Goal: Navigation & Orientation: Find specific page/section

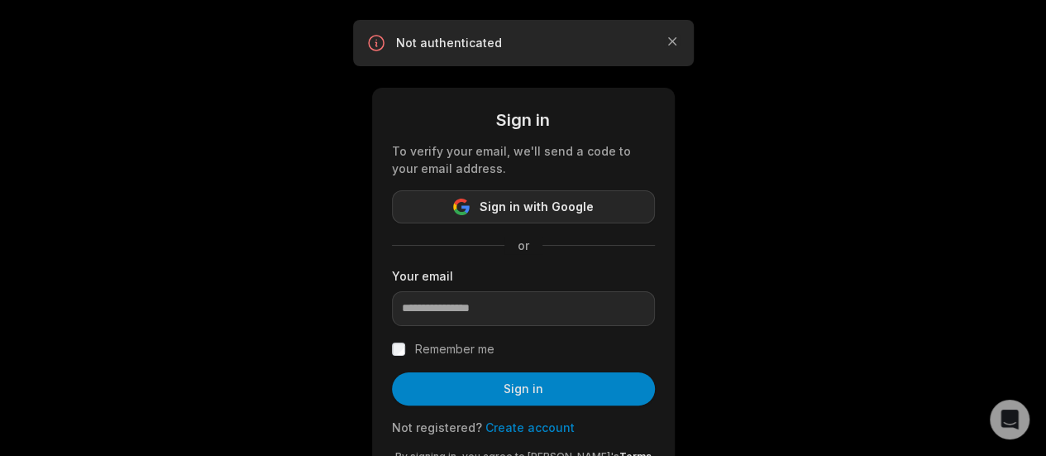
click at [509, 212] on span "Sign in with Google" at bounding box center [537, 207] width 114 height 20
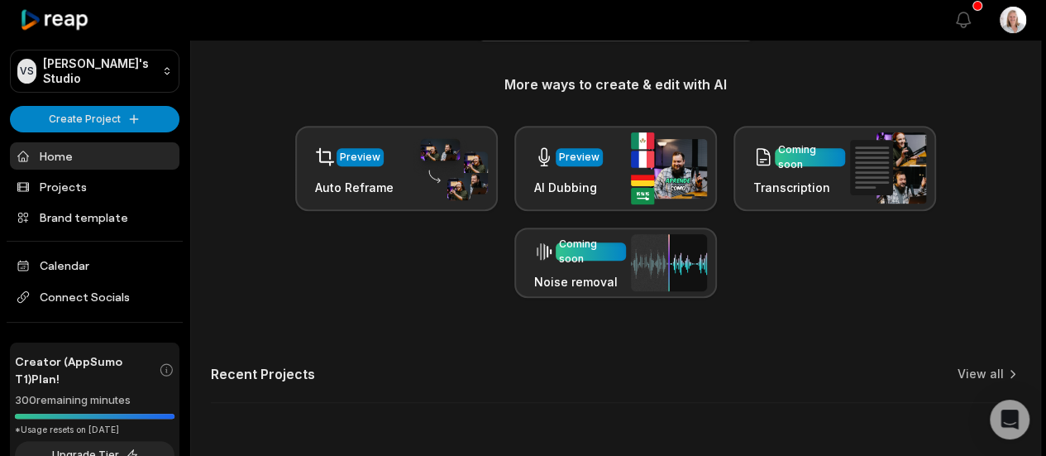
scroll to position [192, 0]
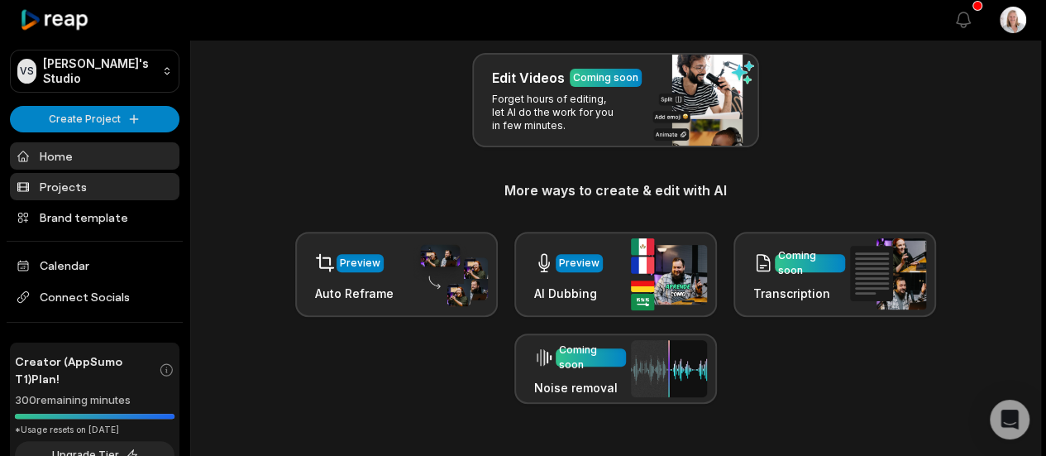
click at [92, 189] on link "Projects" at bounding box center [95, 186] width 170 height 27
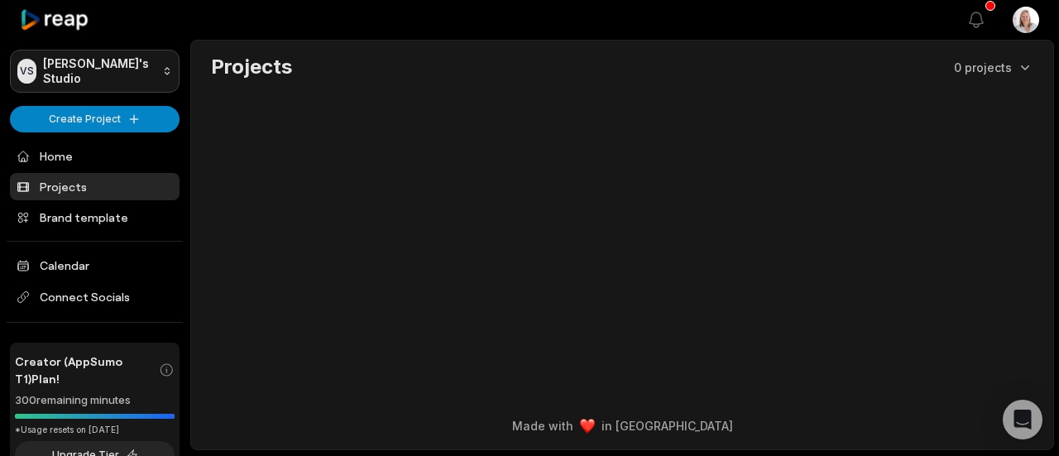
click at [73, 80] on html "VS Vanessa's Studio Create Project Home Projects Brand template Calendar Connec…" at bounding box center [529, 228] width 1059 height 456
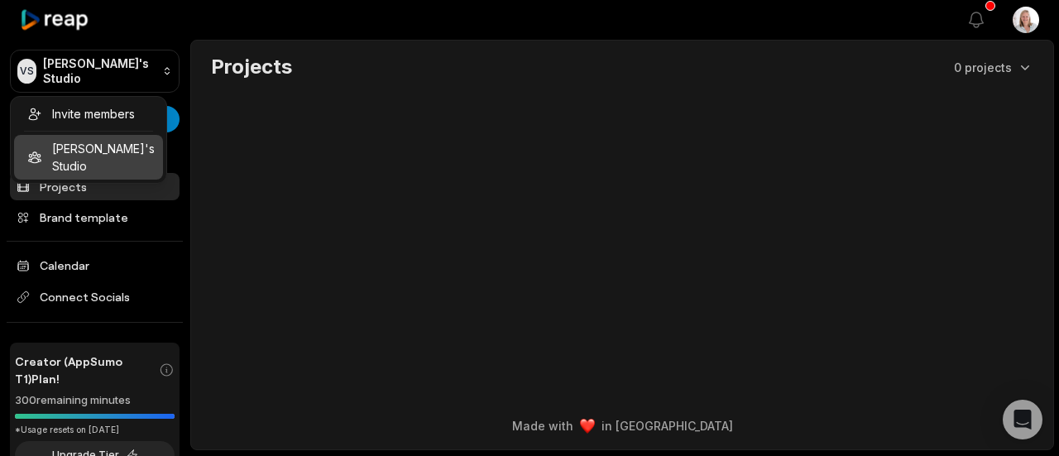
click at [77, 150] on div "Invite members Vanessa's Studio" at bounding box center [88, 140] width 157 height 88
click at [61, 270] on html "VS Vanessa's Studio Create Project Home Projects Brand template Calendar Connec…" at bounding box center [529, 228] width 1059 height 456
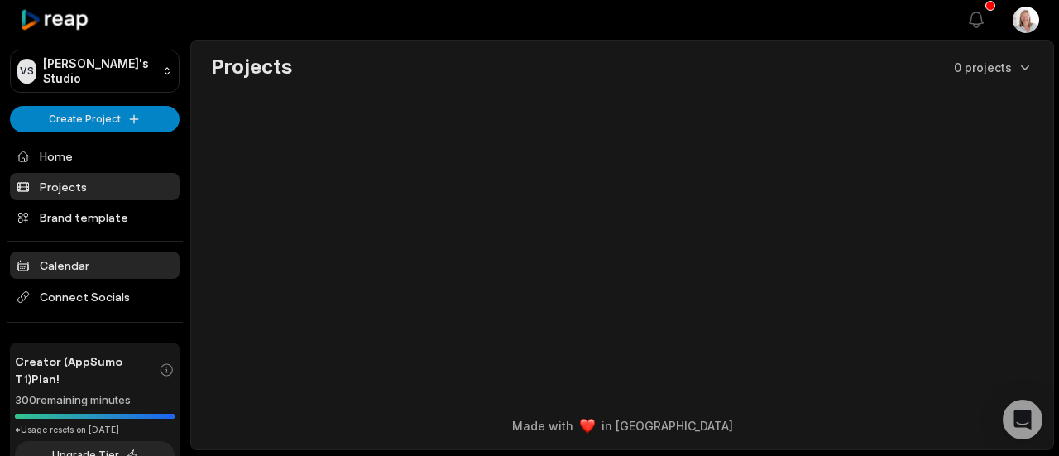
click at [61, 270] on link "Calendar" at bounding box center [95, 264] width 170 height 27
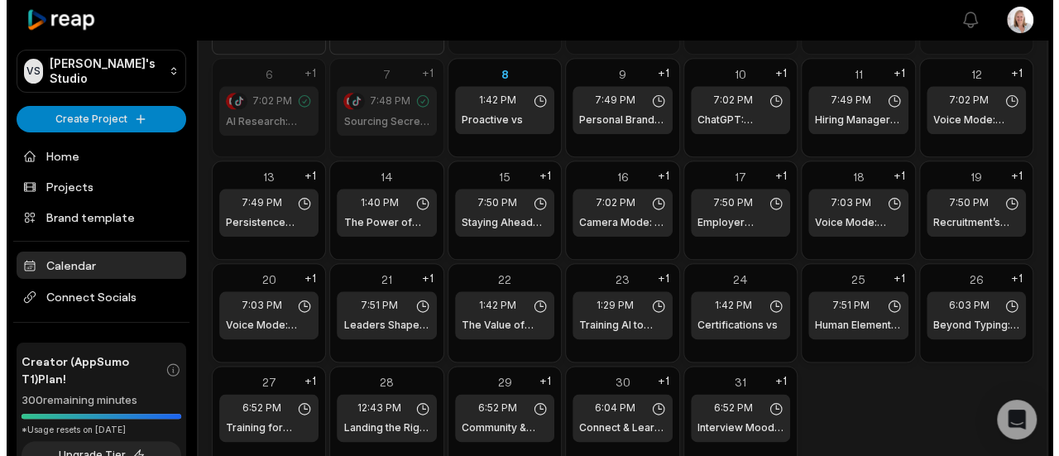
scroll to position [212, 0]
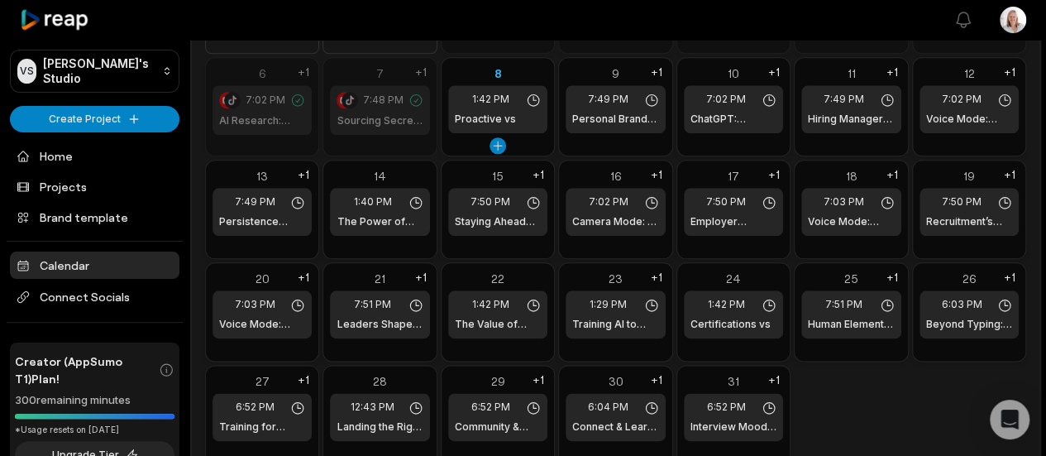
click at [507, 121] on h1 "Proactive vs" at bounding box center [485, 119] width 61 height 15
click at [582, 176] on div "16" at bounding box center [615, 175] width 99 height 17
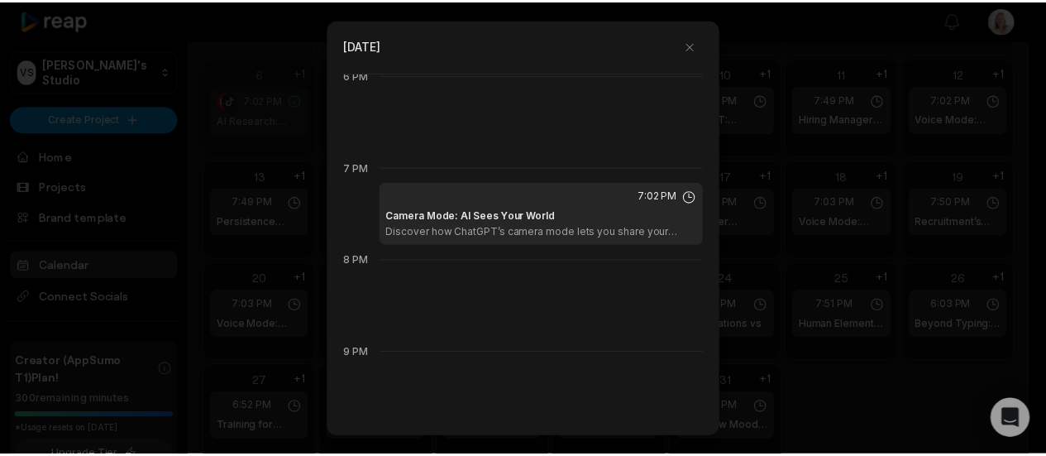
scroll to position [1682, 0]
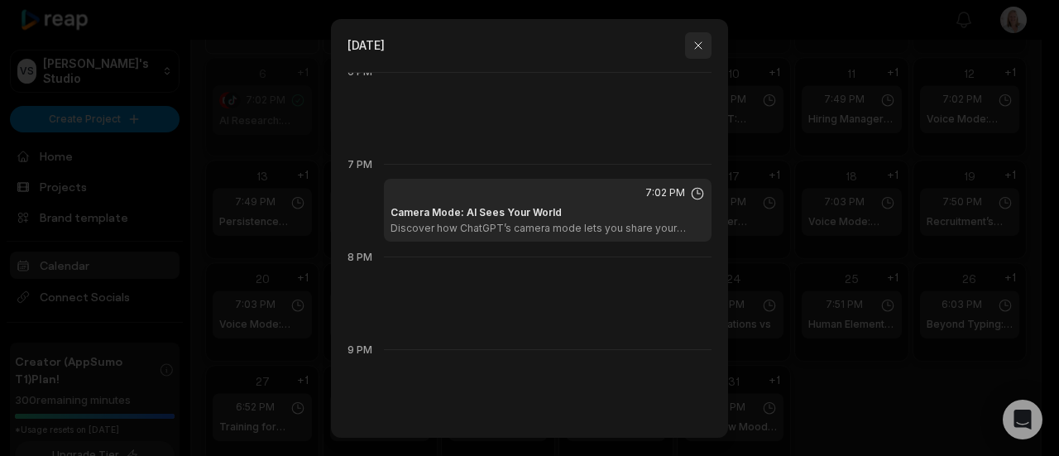
click at [698, 41] on button "button" at bounding box center [698, 45] width 26 height 26
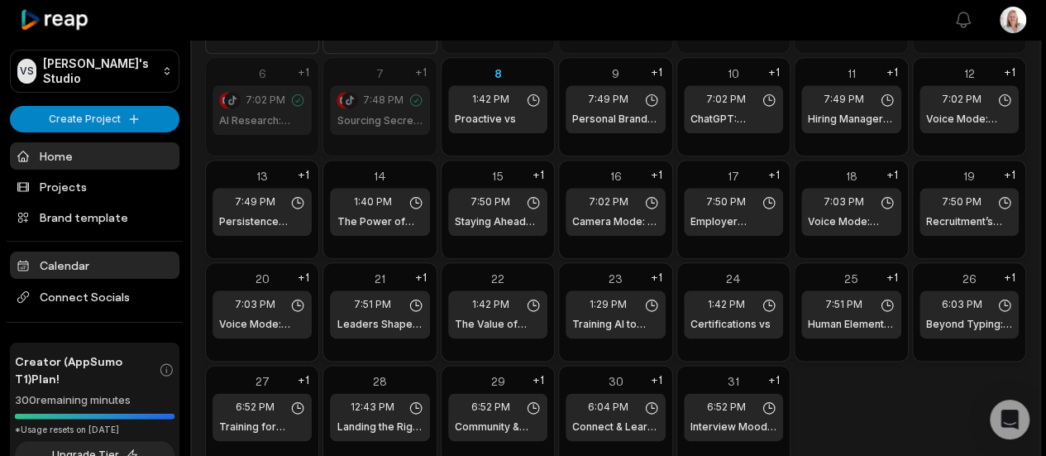
click at [60, 155] on link "Home" at bounding box center [95, 155] width 170 height 27
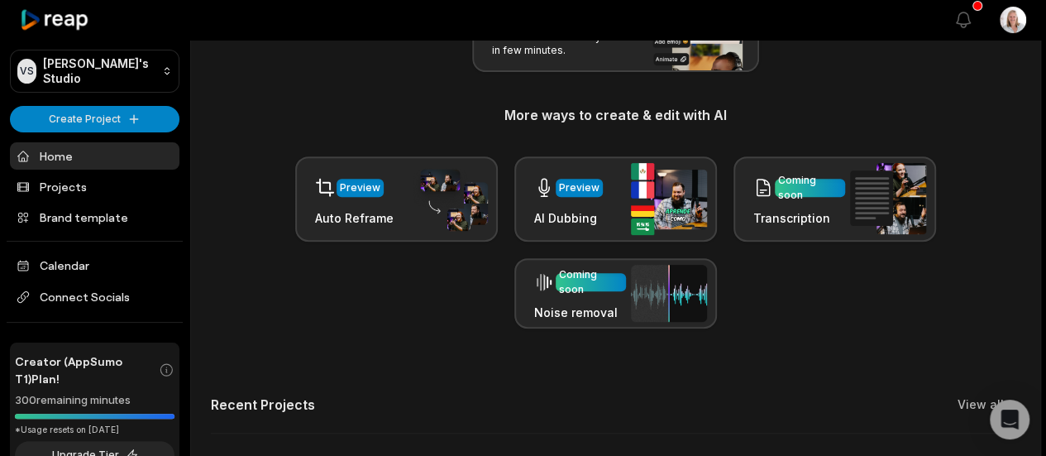
scroll to position [349, 0]
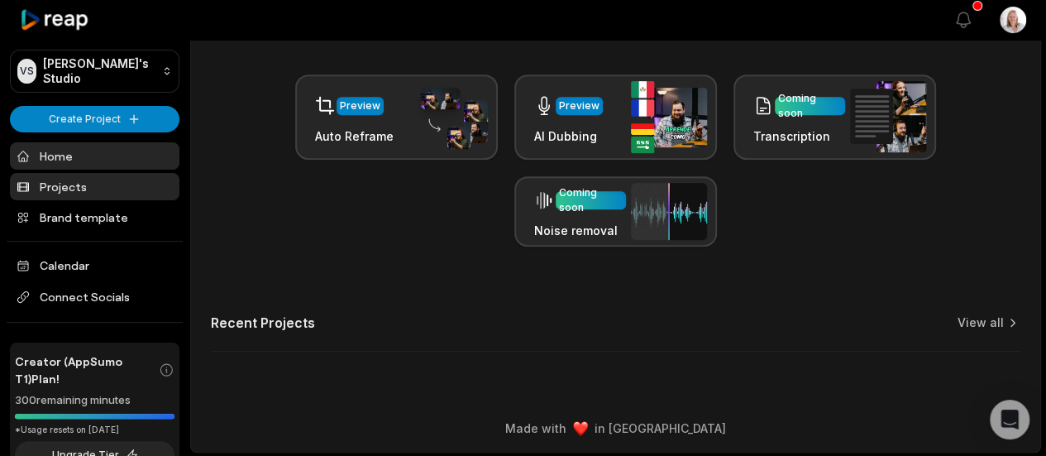
click at [71, 197] on link "Projects" at bounding box center [95, 186] width 170 height 27
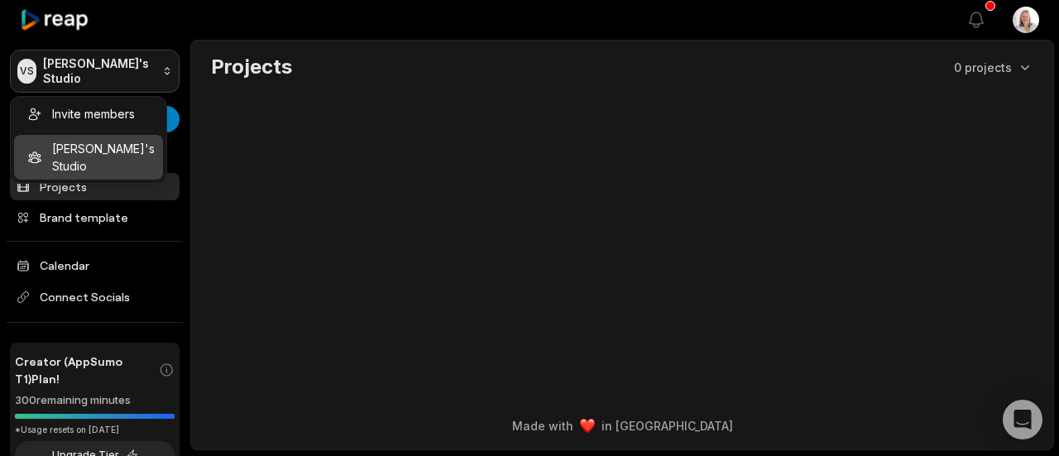
click at [86, 80] on html "VS [PERSON_NAME]'s Studio Create Project Home Projects Brand template Calendar …" at bounding box center [529, 228] width 1059 height 456
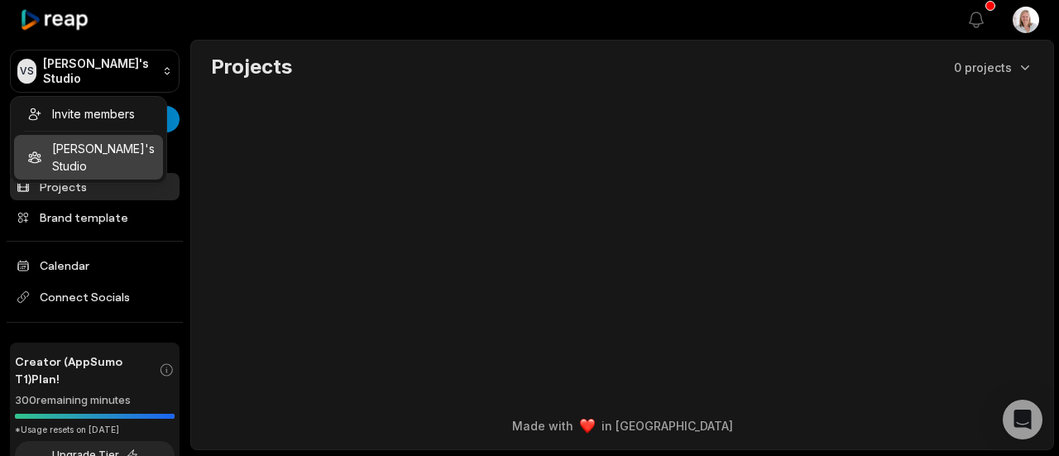
click at [260, 253] on html "VS [PERSON_NAME]'s Studio Create Project Home Projects Brand template Calendar …" at bounding box center [529, 228] width 1059 height 456
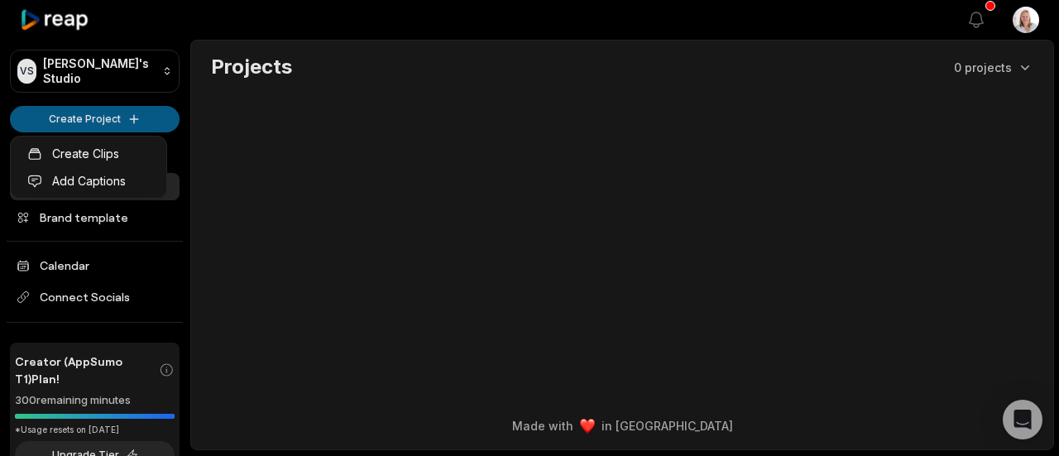
click at [88, 119] on html "VS Vanessa's Studio Create Project Home Projects Brand template Calendar Connec…" at bounding box center [529, 228] width 1059 height 456
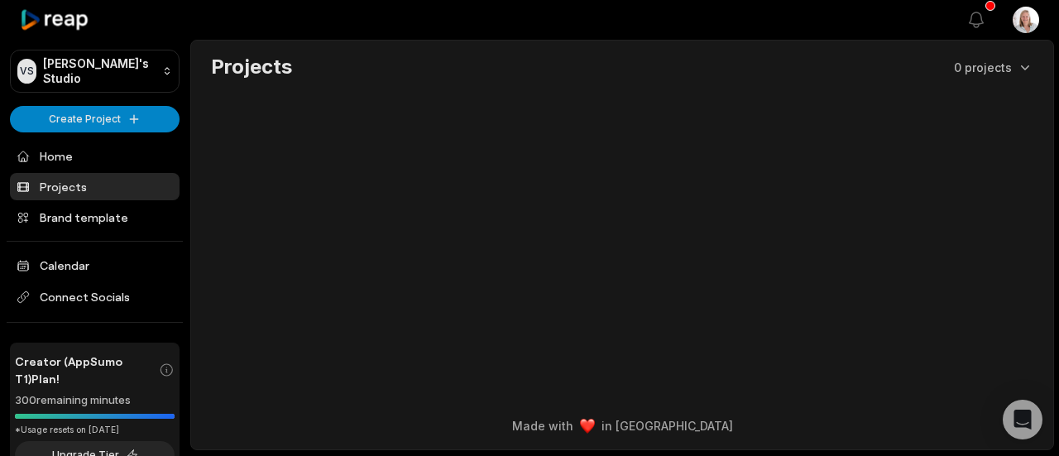
click at [116, 122] on html "VS Vanessa's Studio Create Project Home Projects Brand template Calendar Connec…" at bounding box center [529, 228] width 1059 height 456
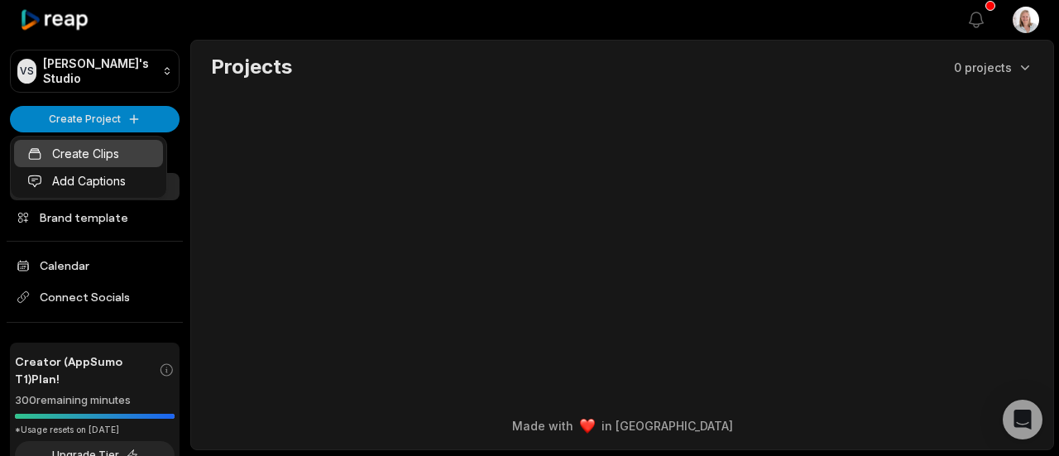
click at [112, 152] on body "VS Vanessa's Studio Create Project Home Projects Brand template Calendar Connec…" at bounding box center [529, 228] width 1059 height 456
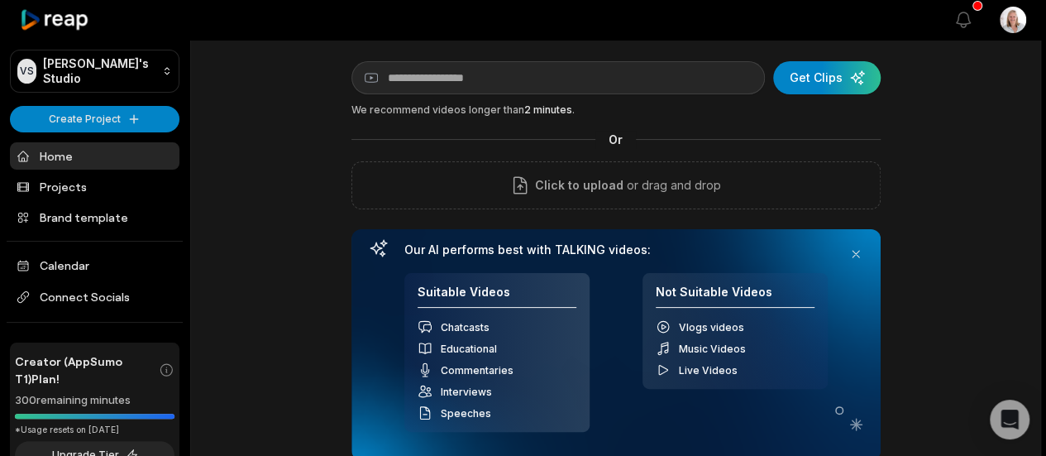
scroll to position [49, 0]
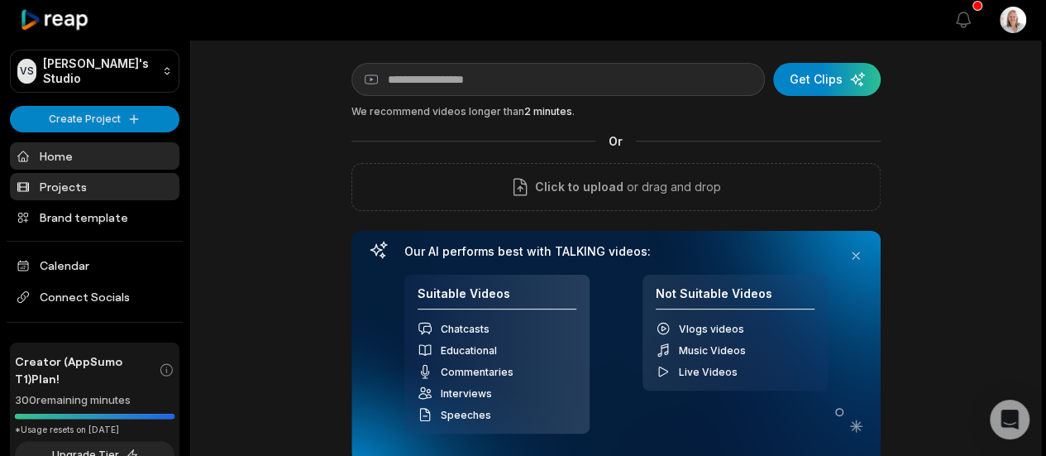
click at [57, 184] on link "Projects" at bounding box center [95, 186] width 170 height 27
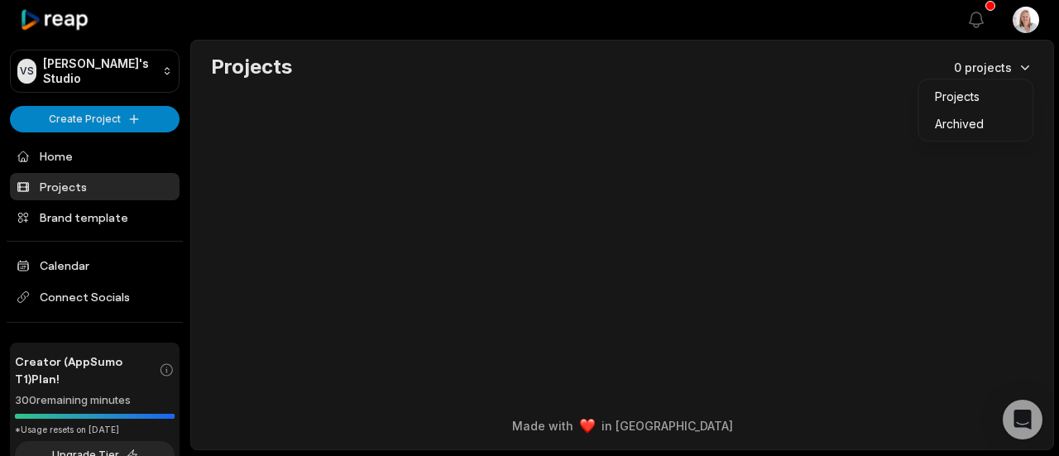
click at [1019, 65] on html "VS [PERSON_NAME]'s Studio Create Project Home Projects Brand template Calendar …" at bounding box center [529, 228] width 1059 height 456
click at [969, 121] on div "Archived" at bounding box center [975, 123] width 108 height 27
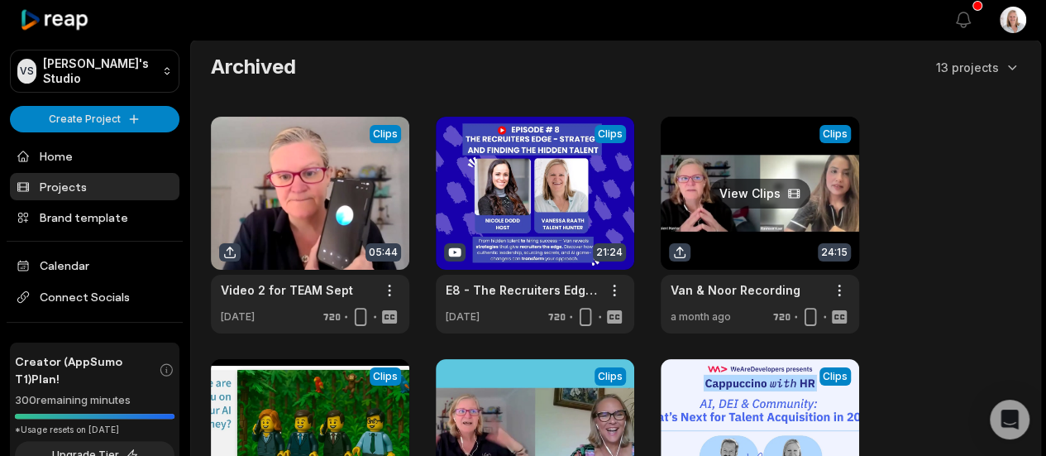
click at [704, 222] on link at bounding box center [760, 225] width 198 height 217
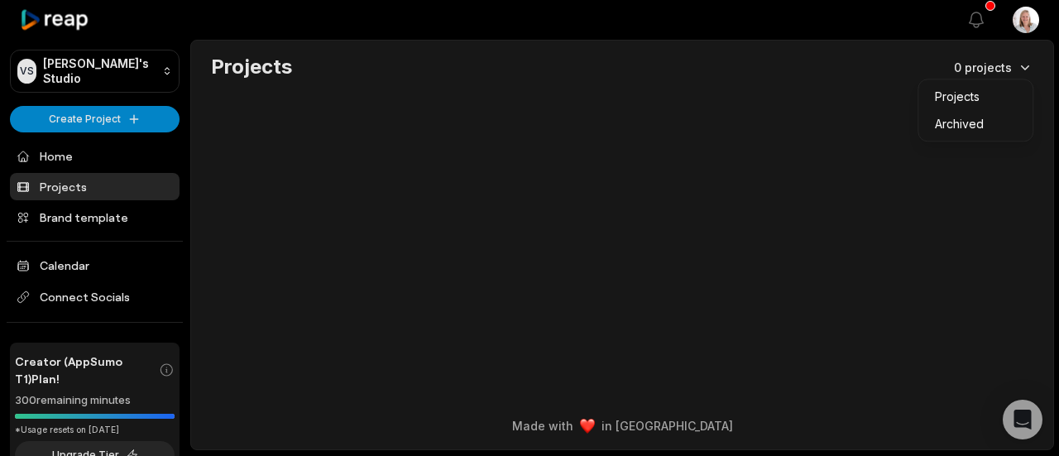
click at [1011, 70] on html "VS [PERSON_NAME]'s Studio Create Project Home Projects Brand template Calendar …" at bounding box center [529, 228] width 1059 height 456
click at [971, 123] on div "Archived" at bounding box center [975, 123] width 108 height 27
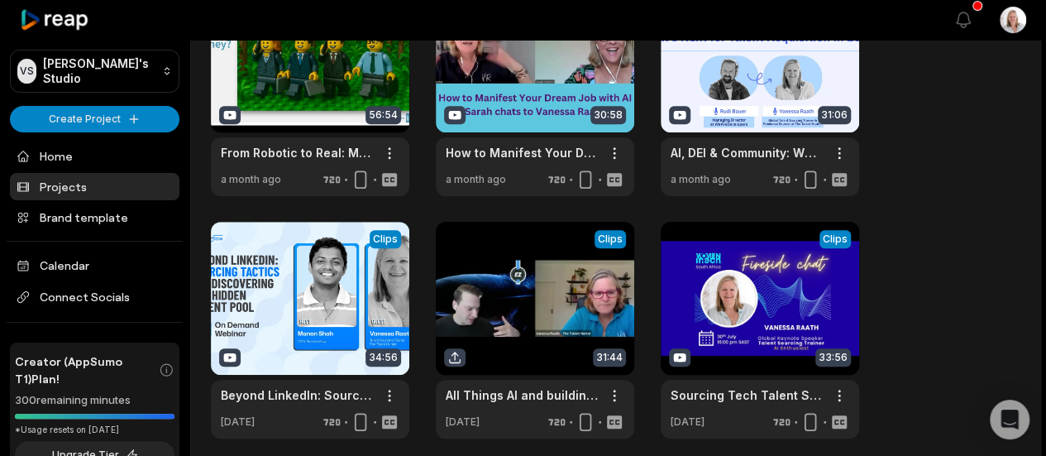
scroll to position [399, 0]
